Goal: Task Accomplishment & Management: Use online tool/utility

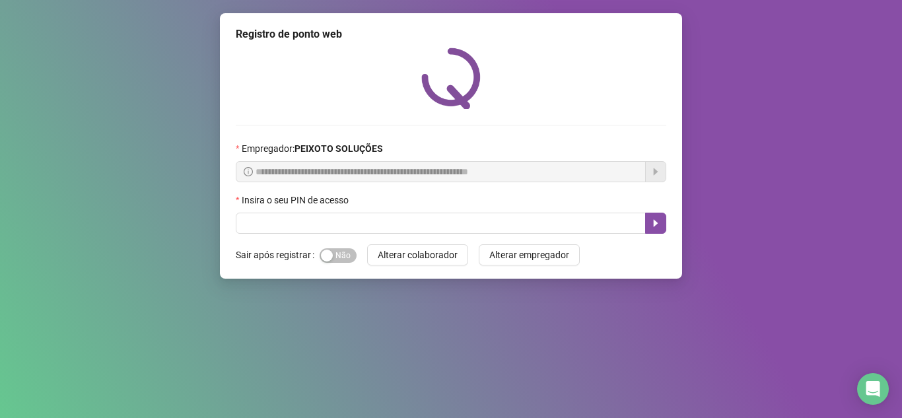
click at [367, 244] on button "Alterar colaborador" at bounding box center [417, 254] width 101 height 21
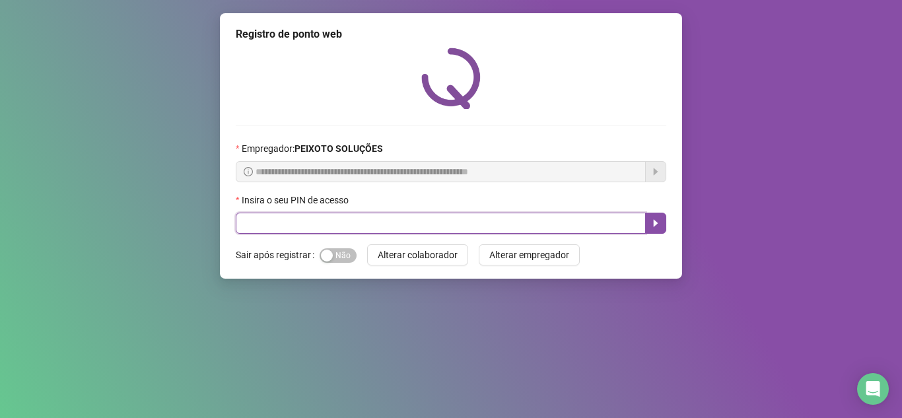
click at [368, 224] on input "text" at bounding box center [441, 223] width 410 height 21
type input "*****"
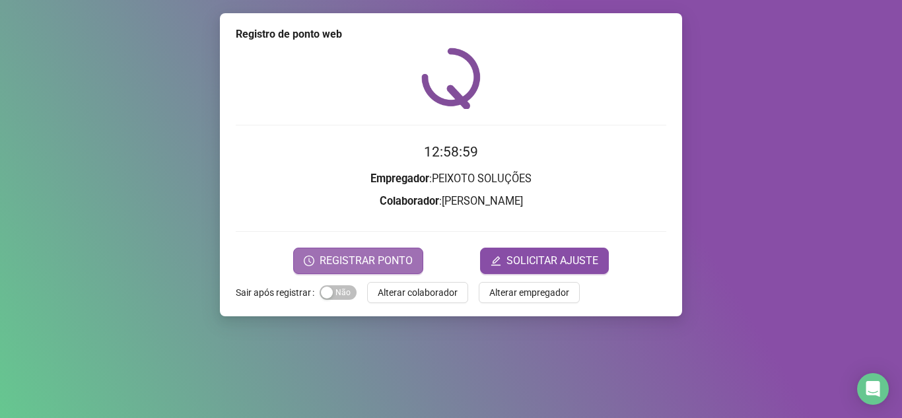
click at [363, 253] on span "REGISTRAR PONTO" at bounding box center [365, 261] width 93 height 16
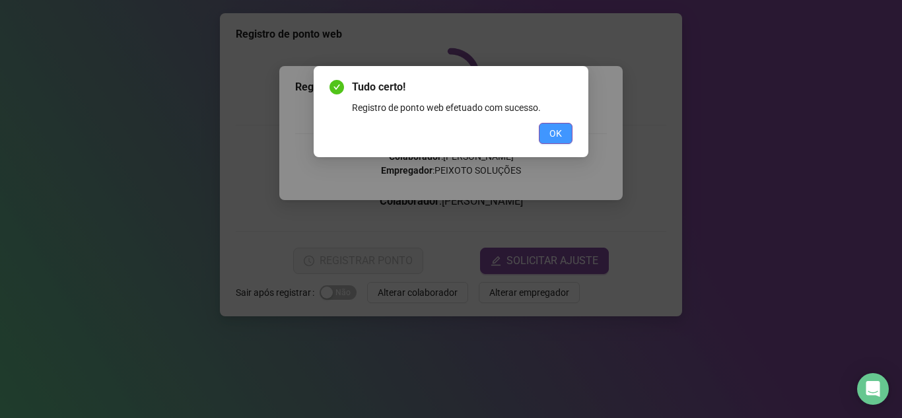
click at [557, 139] on span "OK" at bounding box center [555, 133] width 13 height 15
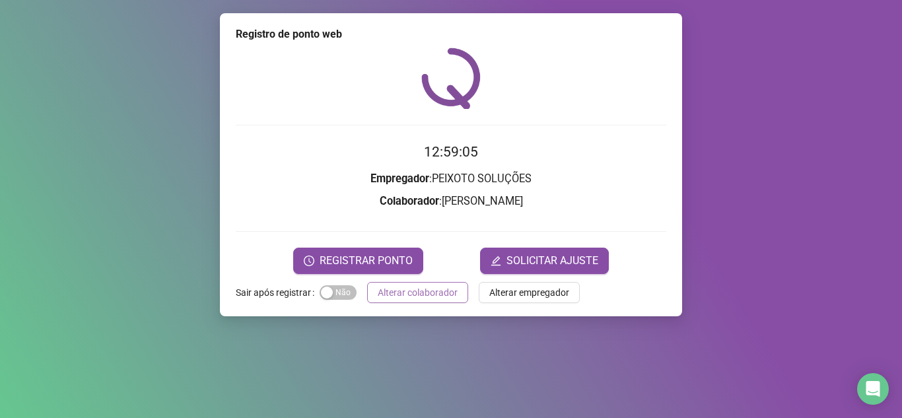
click at [412, 286] on span "Alterar colaborador" at bounding box center [418, 292] width 80 height 15
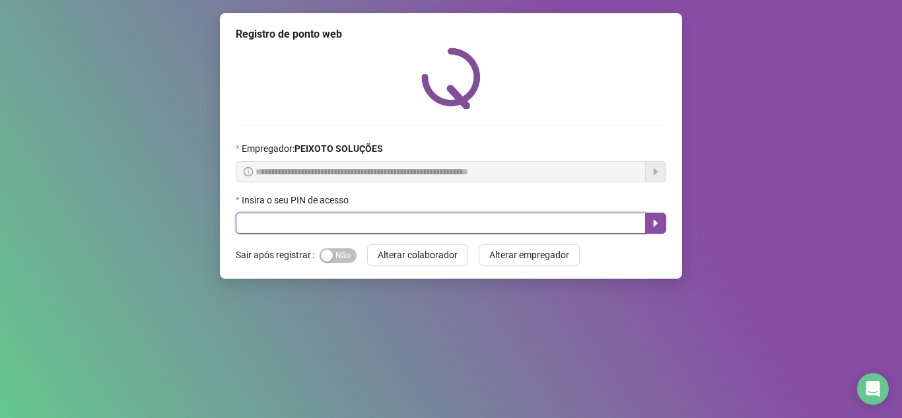
click at [492, 222] on input "text" at bounding box center [441, 223] width 410 height 21
type input "*"
type input "*****"
click at [655, 228] on icon "caret-right" at bounding box center [655, 223] width 11 height 11
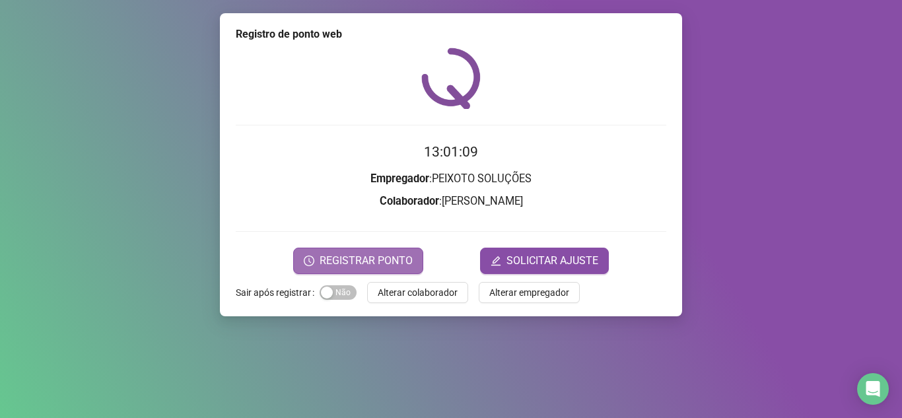
click at [333, 251] on button "REGISTRAR PONTO" at bounding box center [358, 261] width 130 height 26
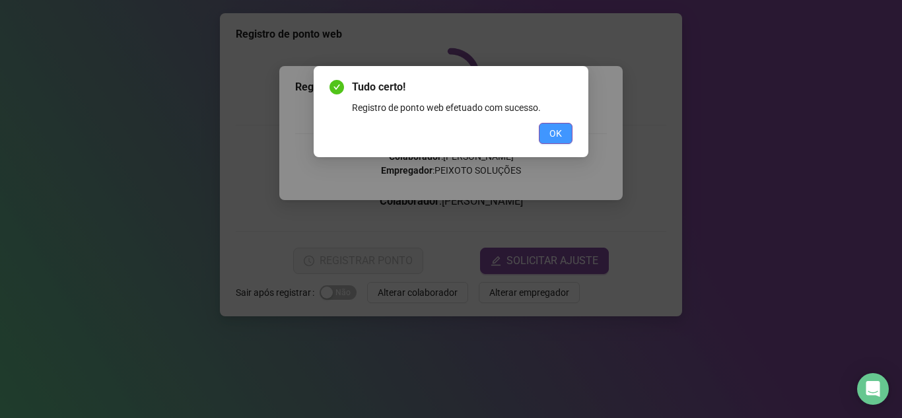
click at [560, 138] on span "OK" at bounding box center [555, 133] width 13 height 15
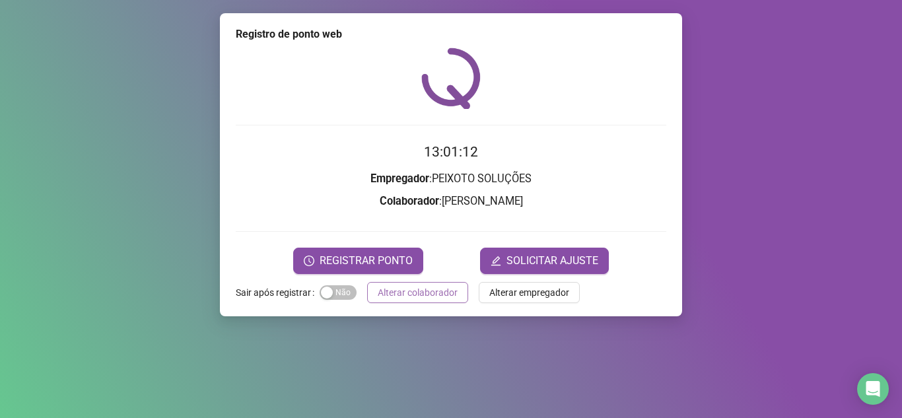
click at [450, 288] on span "Alterar colaborador" at bounding box center [418, 292] width 80 height 15
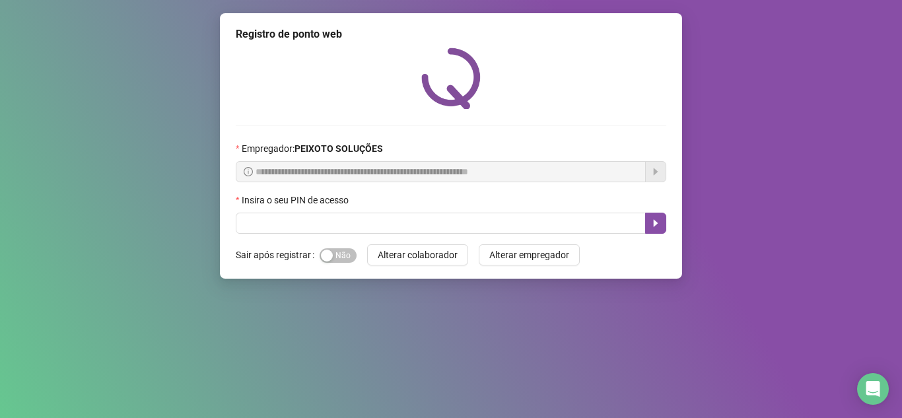
click at [609, 308] on div "**********" at bounding box center [451, 209] width 902 height 418
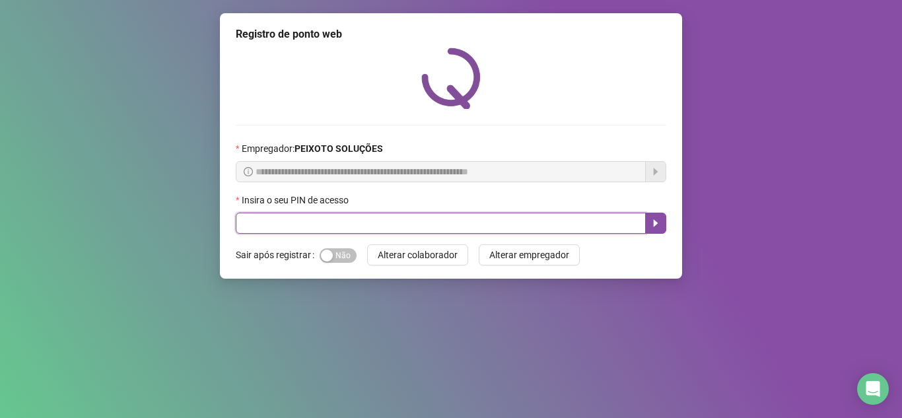
click at [405, 222] on input "text" at bounding box center [441, 223] width 410 height 21
type input "*****"
click at [651, 215] on button "button" at bounding box center [655, 223] width 21 height 21
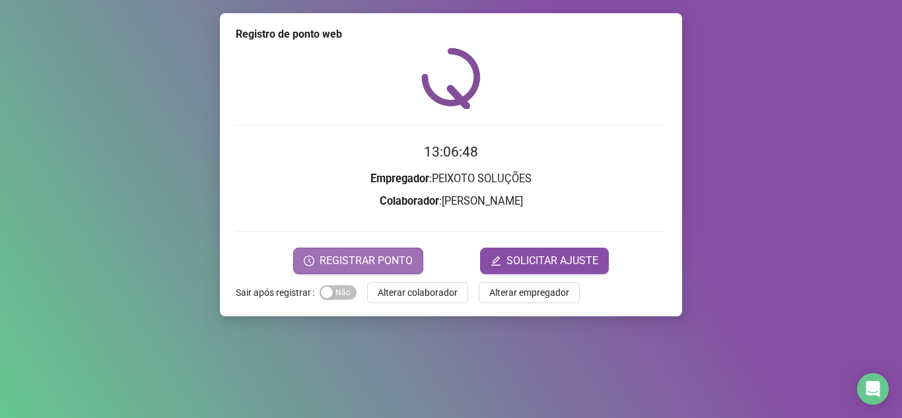
click at [390, 267] on span "REGISTRAR PONTO" at bounding box center [365, 261] width 93 height 16
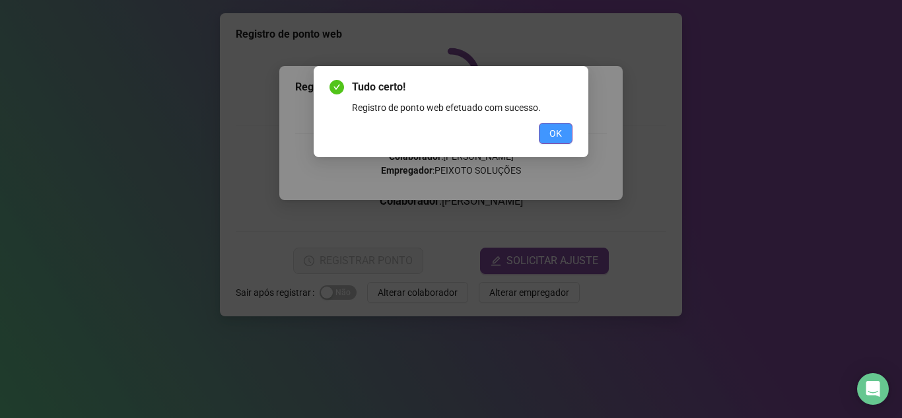
click at [554, 133] on span "OK" at bounding box center [555, 133] width 13 height 15
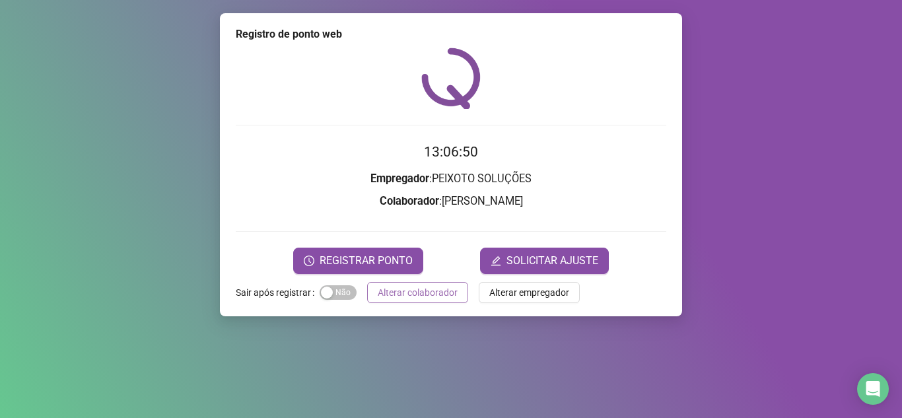
click at [431, 292] on span "Alterar colaborador" at bounding box center [418, 292] width 80 height 15
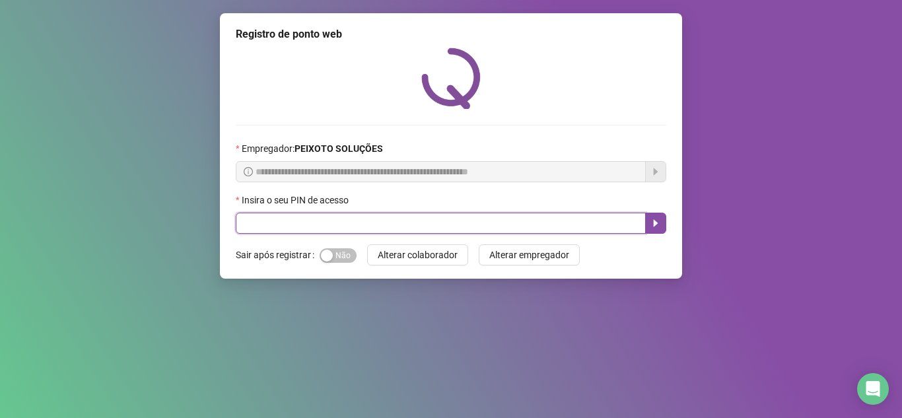
click at [406, 228] on input "text" at bounding box center [441, 223] width 410 height 21
type input "*****"
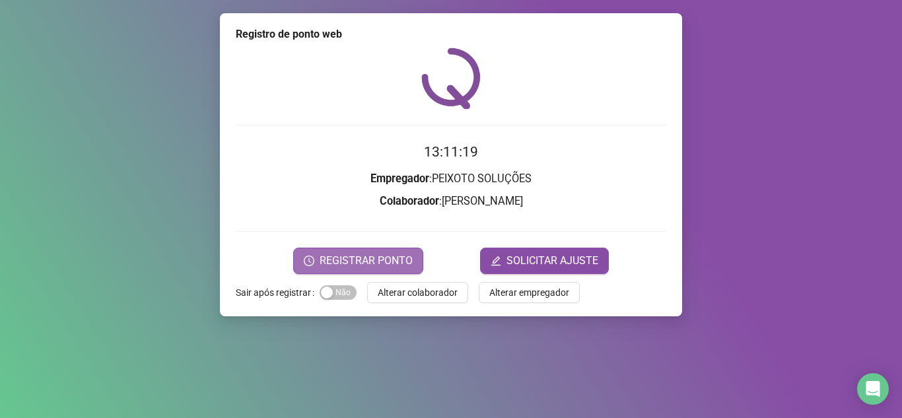
click at [403, 271] on button "REGISTRAR PONTO" at bounding box center [358, 261] width 130 height 26
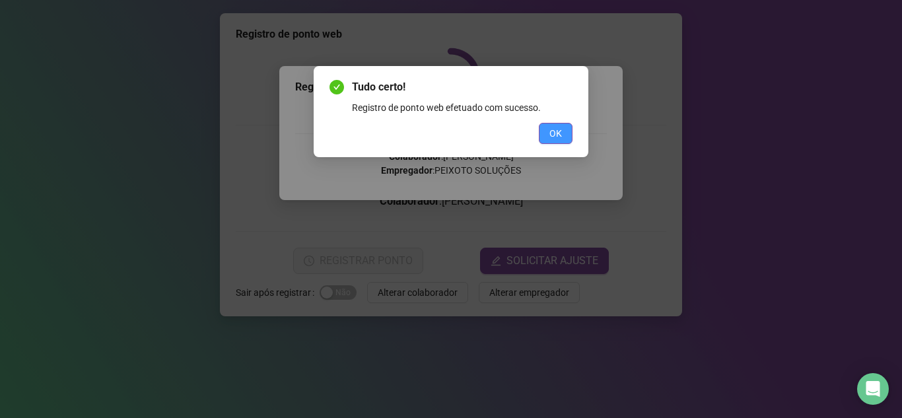
click at [558, 125] on button "OK" at bounding box center [556, 133] width 34 height 21
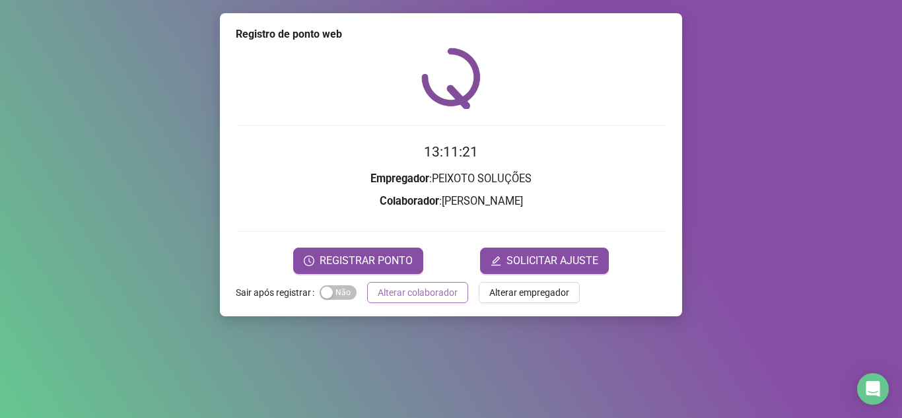
click at [435, 294] on span "Alterar colaborador" at bounding box center [418, 292] width 80 height 15
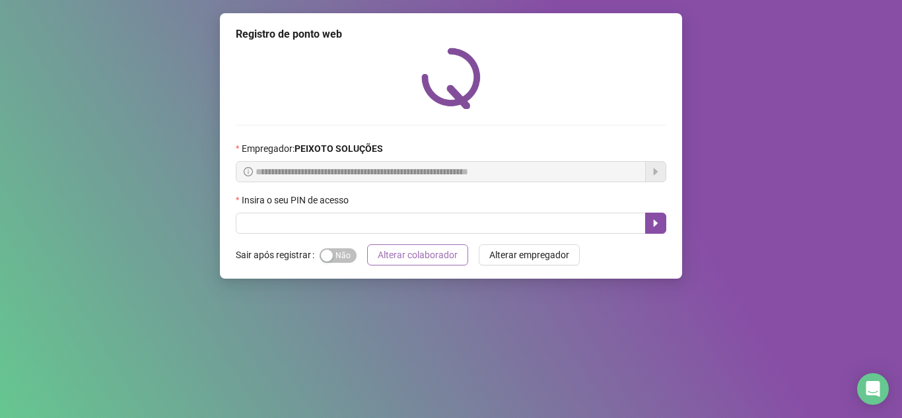
click at [367, 244] on button "Alterar colaborador" at bounding box center [417, 254] width 101 height 21
